Goal: Information Seeking & Learning: Check status

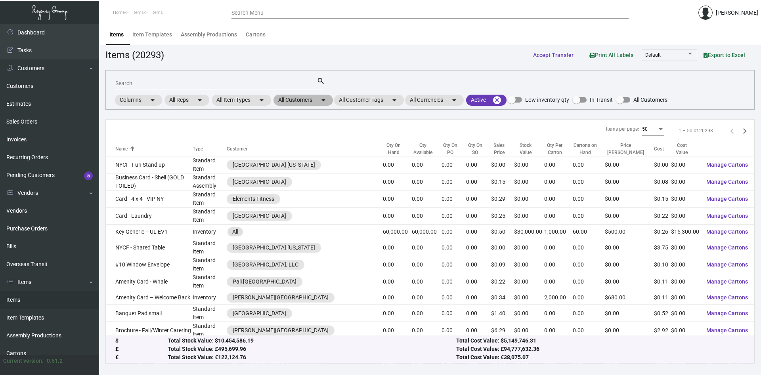
click at [318, 102] on mat-chip "All Customers arrow_drop_down" at bounding box center [303, 100] width 59 height 11
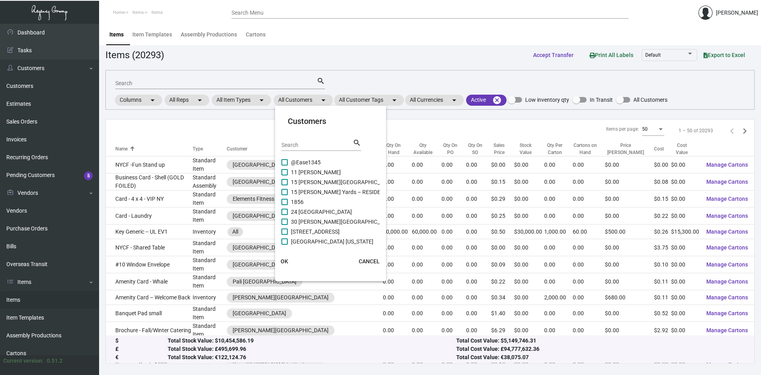
click at [320, 146] on input "Search" at bounding box center [316, 145] width 71 height 6
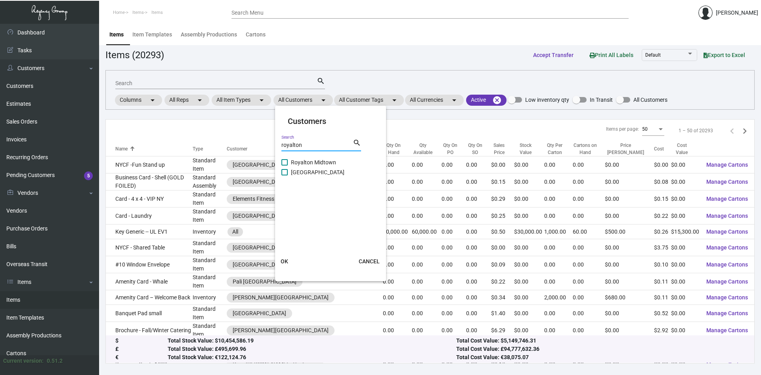
type input "royalton"
click at [287, 173] on span at bounding box center [284, 172] width 6 height 6
click at [285, 176] on input "[GEOGRAPHIC_DATA]" at bounding box center [284, 176] width 0 height 0
checkbox input "true"
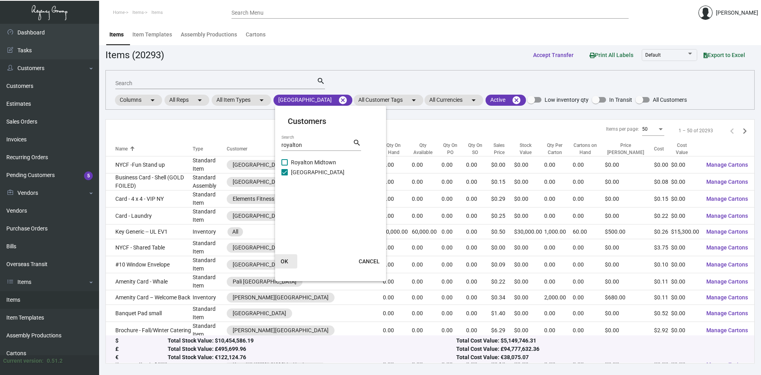
click at [283, 262] on span "OK" at bounding box center [285, 261] width 8 height 6
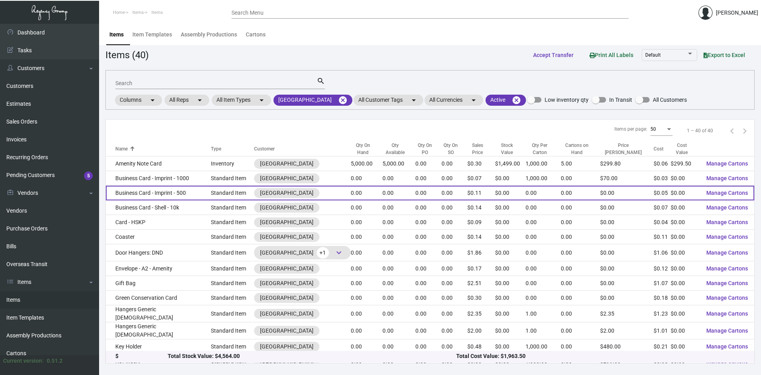
click at [174, 195] on td "Business Card - Imprint - 500" at bounding box center [158, 193] width 105 height 15
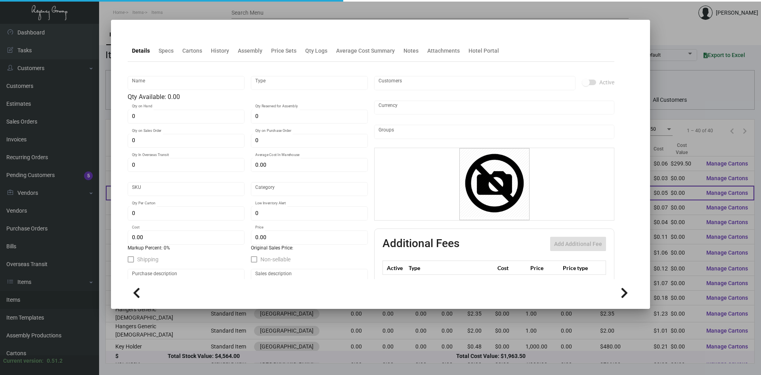
type input "Business Card - Imprint - 500"
type input "Standard Item"
type input "$ 0.00"
type input "902-Business Card-48"
type input "Standard"
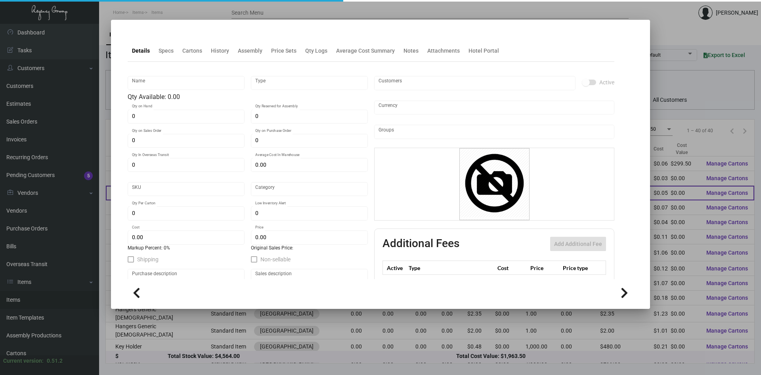
type input "$ 0.048"
type input "$ 0.11"
checkbox input "true"
type input "United States Dollar $"
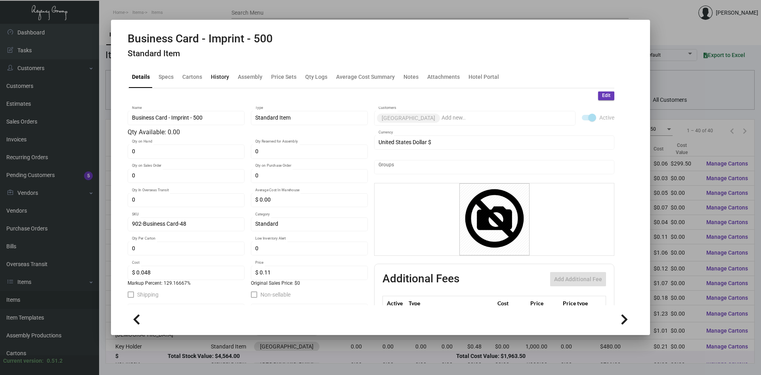
click at [223, 76] on div "History" at bounding box center [220, 77] width 18 height 8
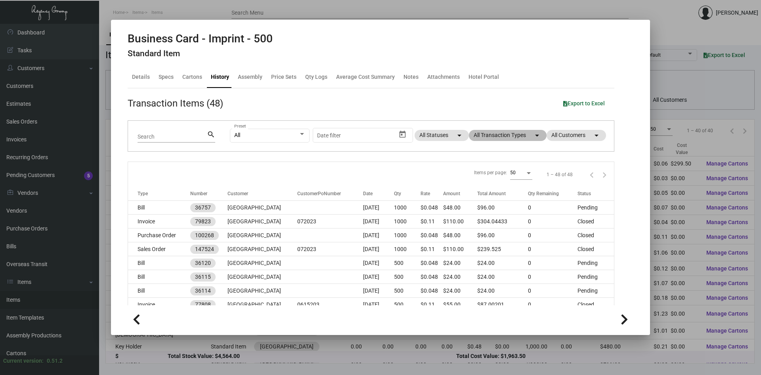
click at [530, 136] on mat-chip "All Transaction Types arrow_drop_down" at bounding box center [508, 135] width 78 height 11
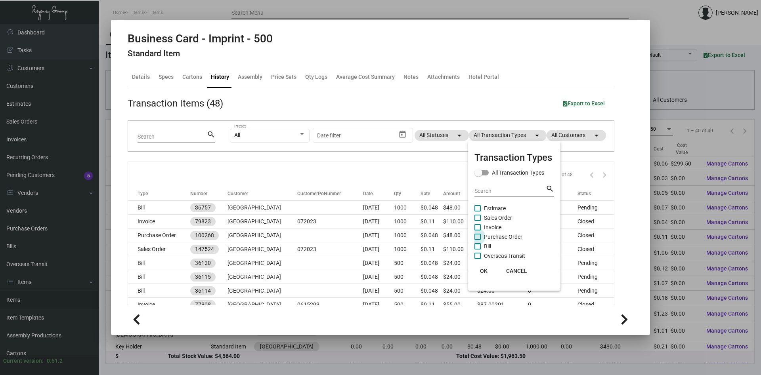
click at [481, 237] on label "Purchase Order" at bounding box center [499, 237] width 48 height 10
click at [478, 240] on input "Purchase Order" at bounding box center [477, 240] width 0 height 0
checkbox input "true"
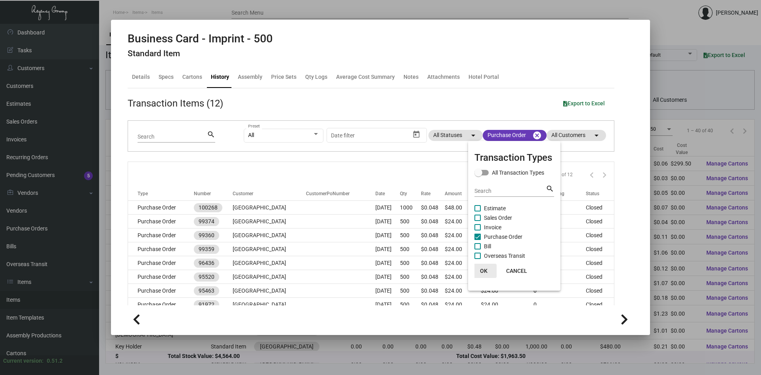
click at [481, 272] on span "OK" at bounding box center [484, 271] width 8 height 6
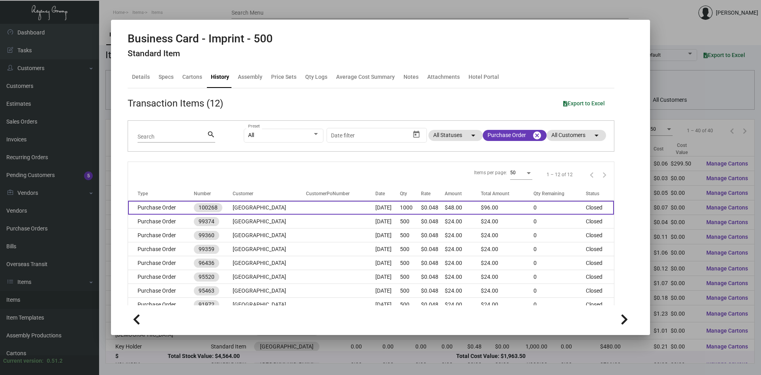
click at [250, 210] on td "[GEOGRAPHIC_DATA]" at bounding box center [269, 208] width 73 height 14
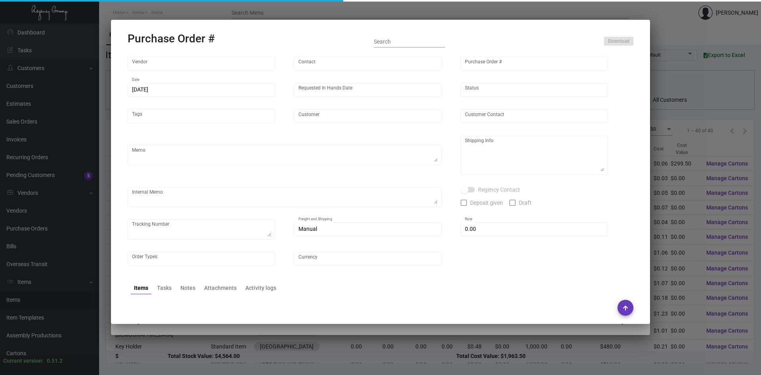
type input "BCT [US_STATE]"
type input "[PERSON_NAME]"
type input "100268"
type input "[DATE]"
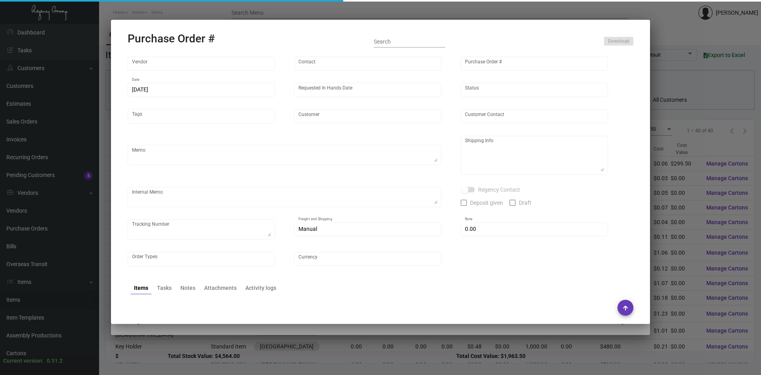
type input "[GEOGRAPHIC_DATA]"
type input "[PERSON_NAME]"
type textarea "Please kindly rush the production of this order.When ready to ship, contact: [E…"
type textarea "[GEOGRAPHIC_DATA] - [PERSON_NAME][GEOGRAPHIC_DATA][STREET_ADDRESS][US_STATE]"
type input "$ 0.00"
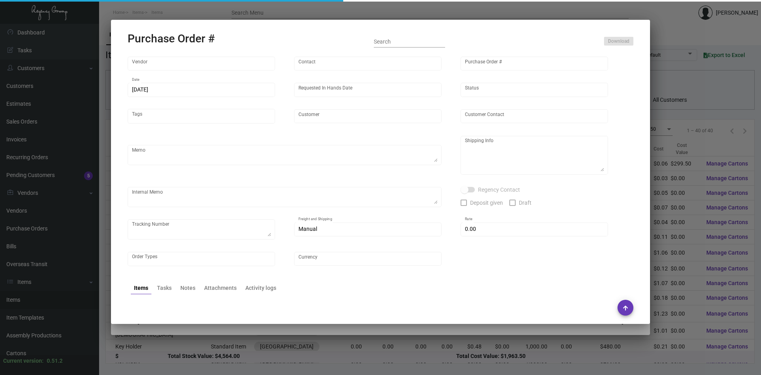
type input "United States Dollar $"
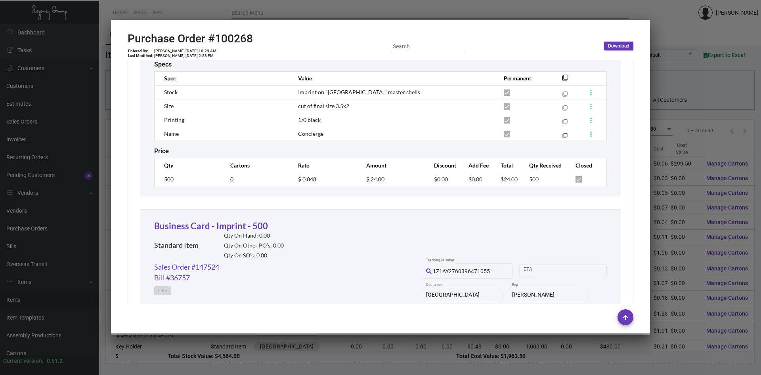
scroll to position [366, 0]
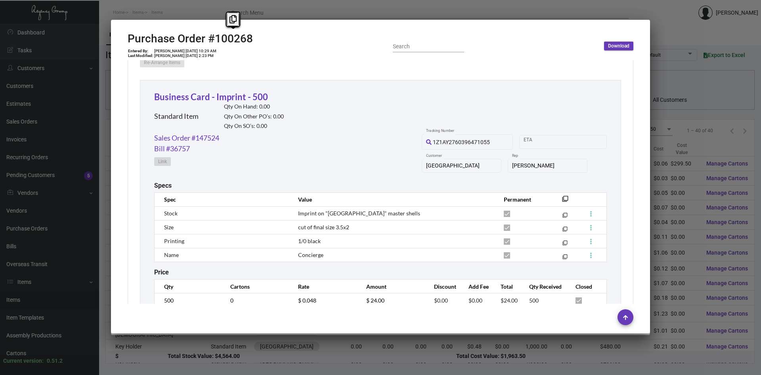
copy h2 "100268"
drag, startPoint x: 253, startPoint y: 40, endPoint x: 216, endPoint y: 44, distance: 37.1
click at [216, 44] on div "Purchase Order #100268 Entered By: [PERSON_NAME] [DATE] 10:29 AM Last Modified:…" at bounding box center [381, 46] width 506 height 28
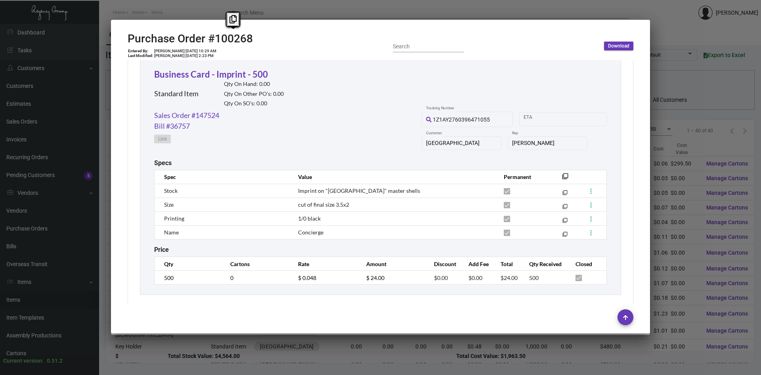
scroll to position [404, 0]
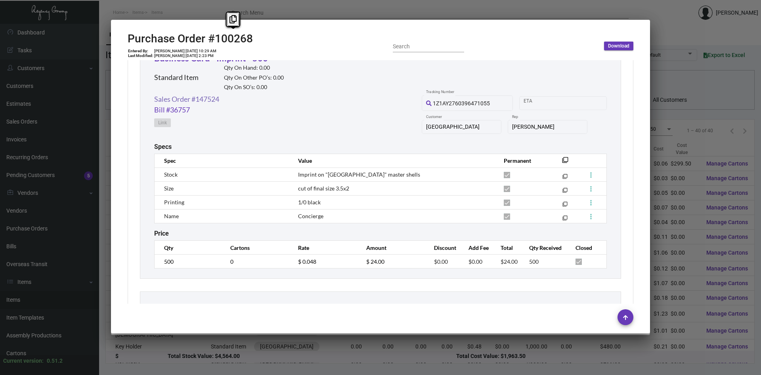
click at [193, 99] on link "Sales Order #147524" at bounding box center [186, 99] width 65 height 11
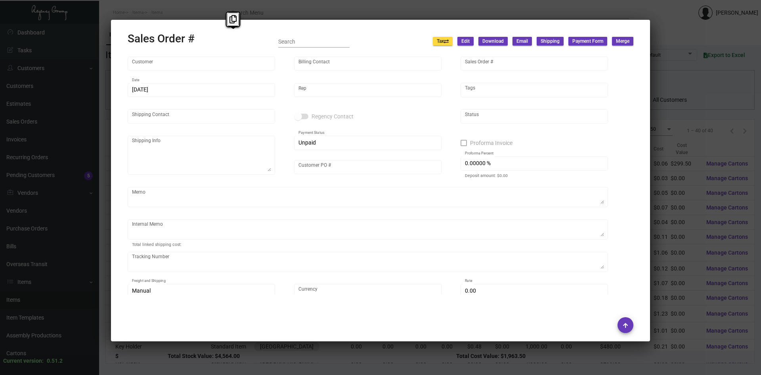
type input "[GEOGRAPHIC_DATA]"
type input "Accounting Department"
type input "147524"
type input "[DATE]"
type input "[PERSON_NAME]"
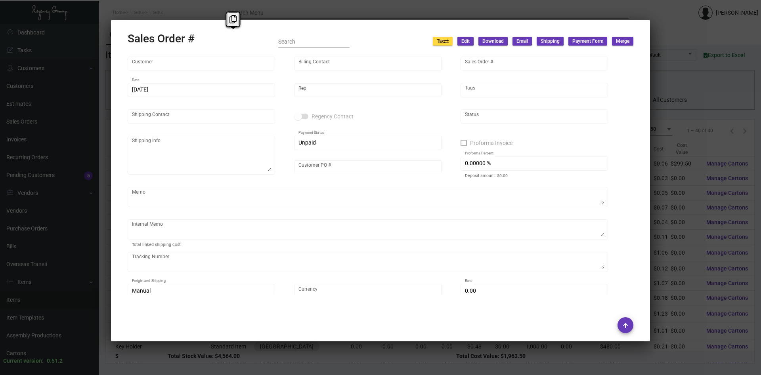
type input "[PERSON_NAME]"
type textarea "[GEOGRAPHIC_DATA] - [PERSON_NAME][GEOGRAPHIC_DATA][STREET_ADDRESS][US_STATE]"
type input "072023"
type textarea "Please kindly rush the production of this order Shipped from BCT by UPS Ground …"
type input "United States Dollar $"
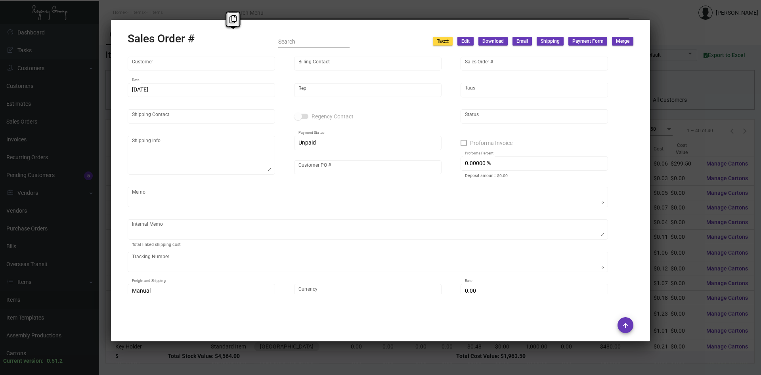
type input "$ 0.00"
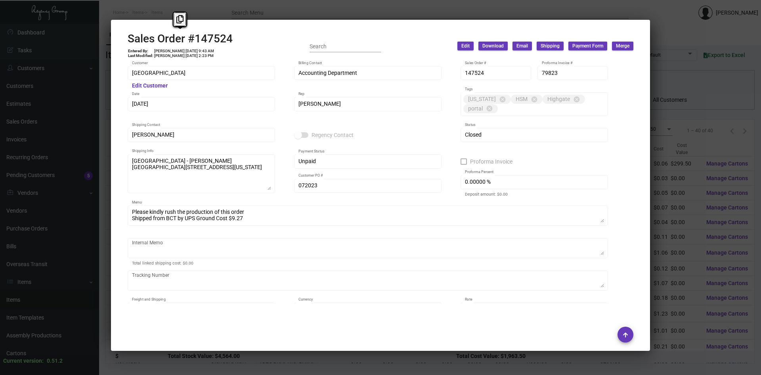
drag, startPoint x: 236, startPoint y: 42, endPoint x: 125, endPoint y: 44, distance: 111.0
click at [125, 44] on mat-dialog-container "Sales Order #147524 Entered By: [PERSON_NAME] [DATE] 9:43 AM Last Modified: [PE…" at bounding box center [380, 185] width 539 height 331
copy h2 "Sales Order #147524"
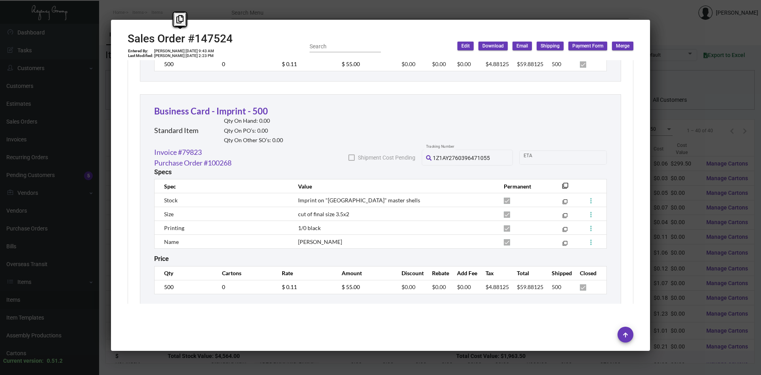
scroll to position [647, 0]
click at [707, 246] on div at bounding box center [380, 187] width 761 height 375
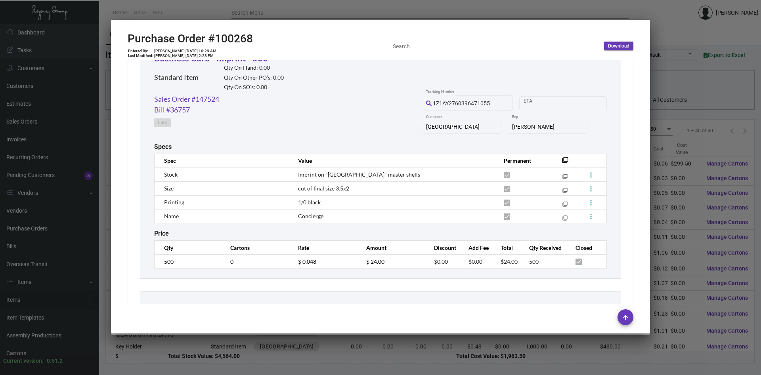
click at [706, 246] on div at bounding box center [380, 187] width 761 height 375
